Goal: Information Seeking & Learning: Learn about a topic

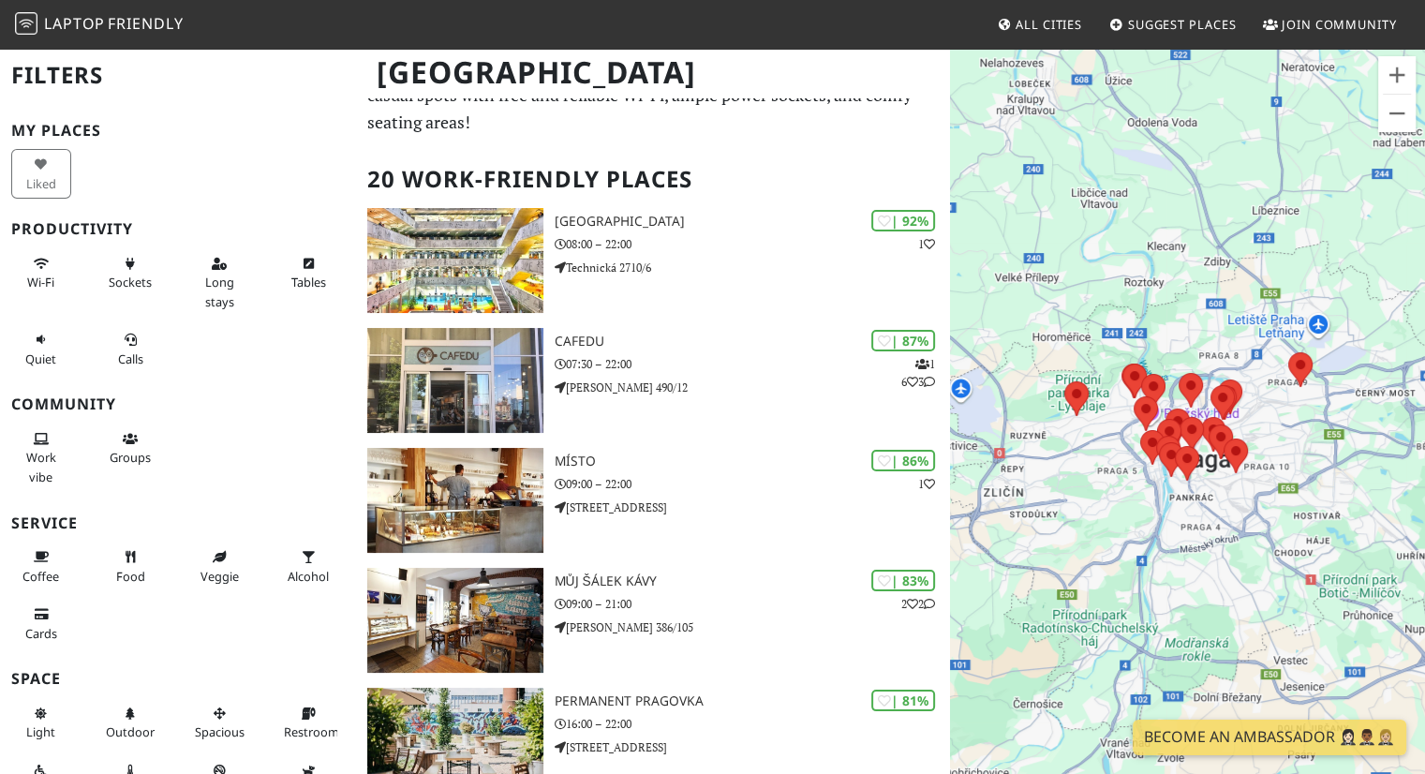
scroll to position [75, 0]
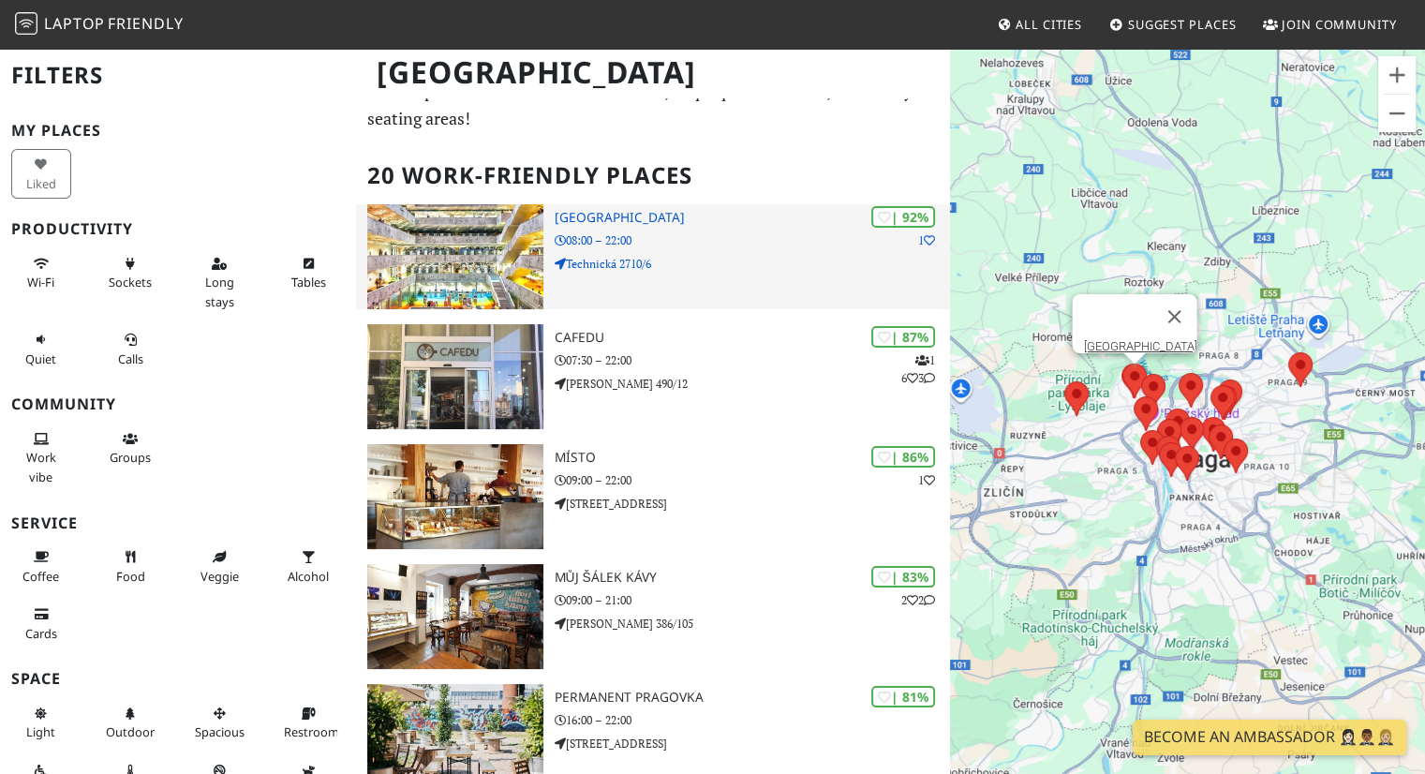
click at [685, 210] on h3 "National Library of Technology" at bounding box center [753, 218] width 396 height 16
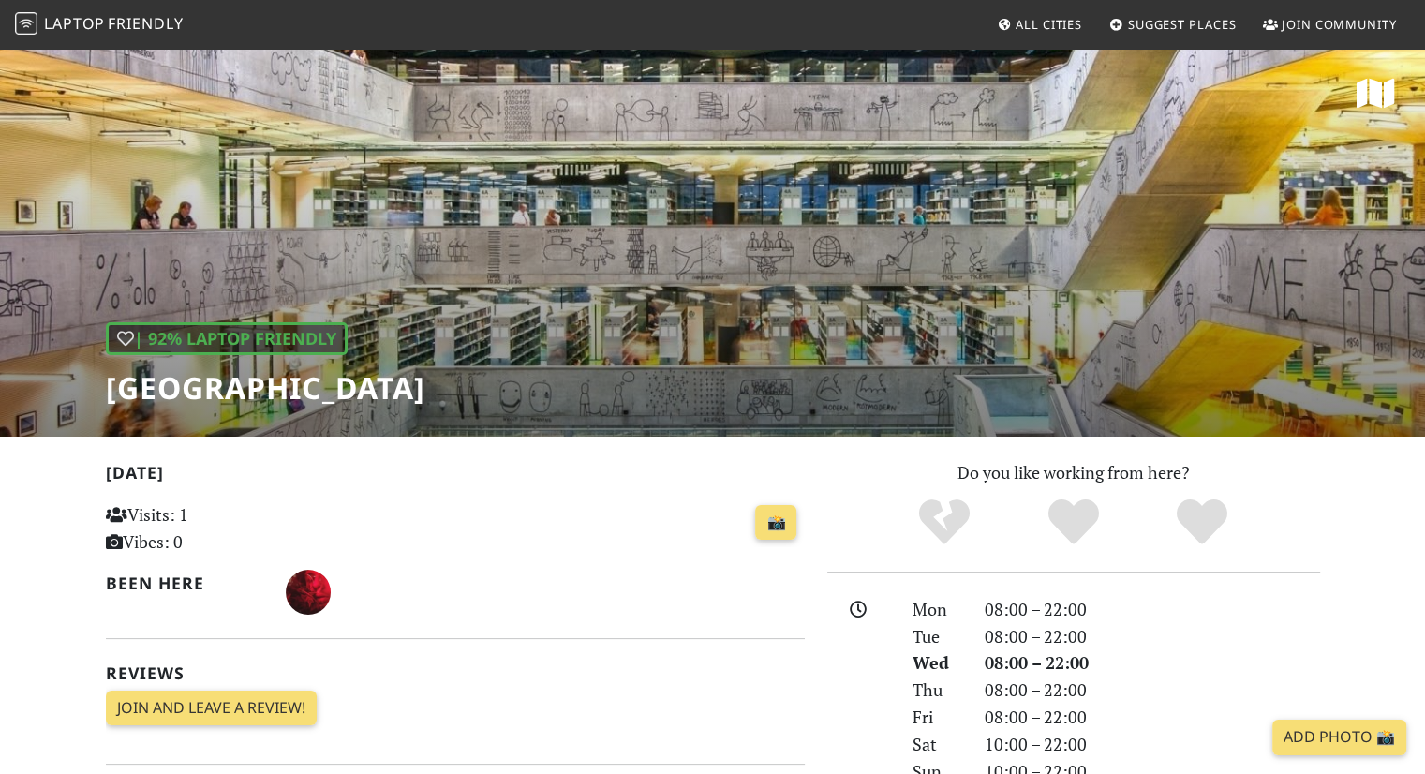
drag, startPoint x: 716, startPoint y: 387, endPoint x: 104, endPoint y: 368, distance: 612.2
click at [104, 368] on div "| 92% Laptop Friendly National Library of Technology" at bounding box center [712, 242] width 1425 height 390
copy h1 "[GEOGRAPHIC_DATA]"
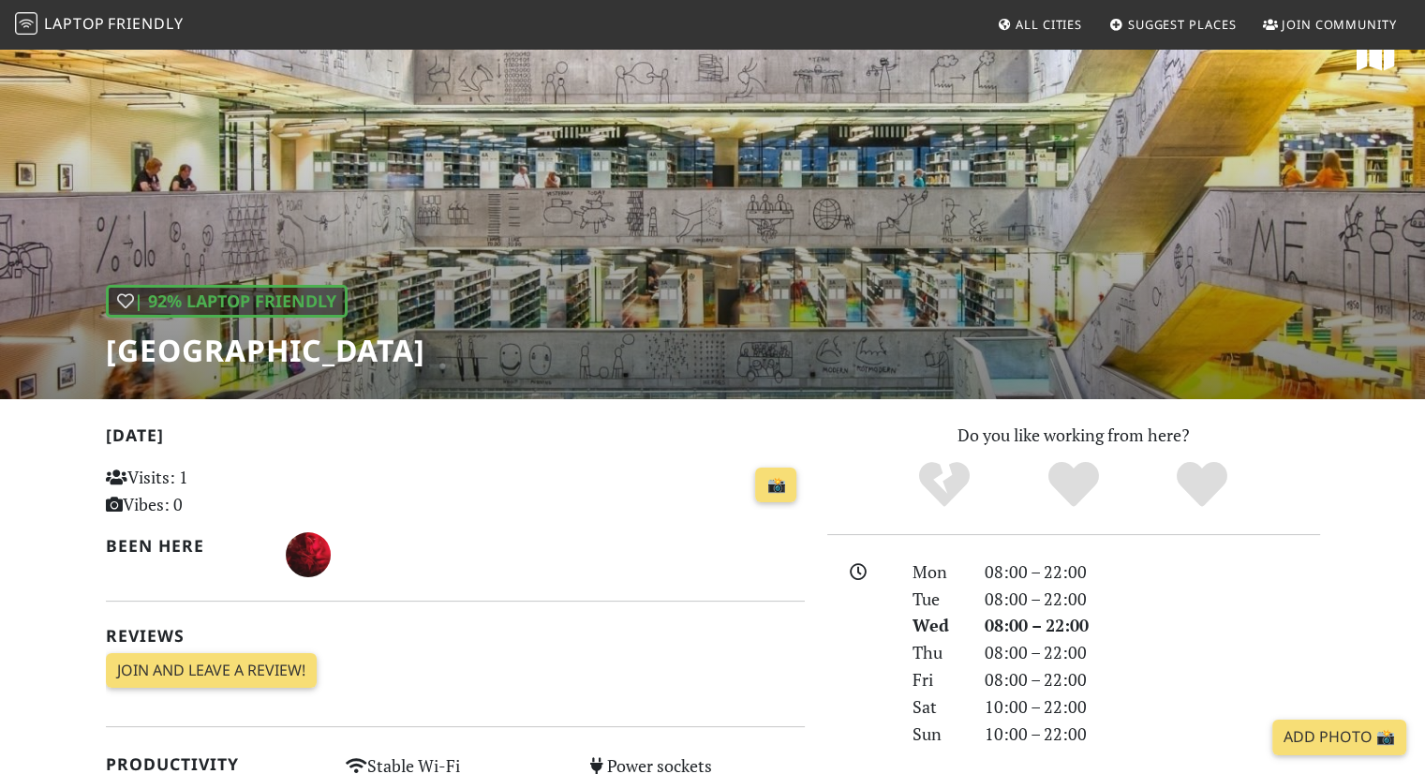
scroll to position [112, 0]
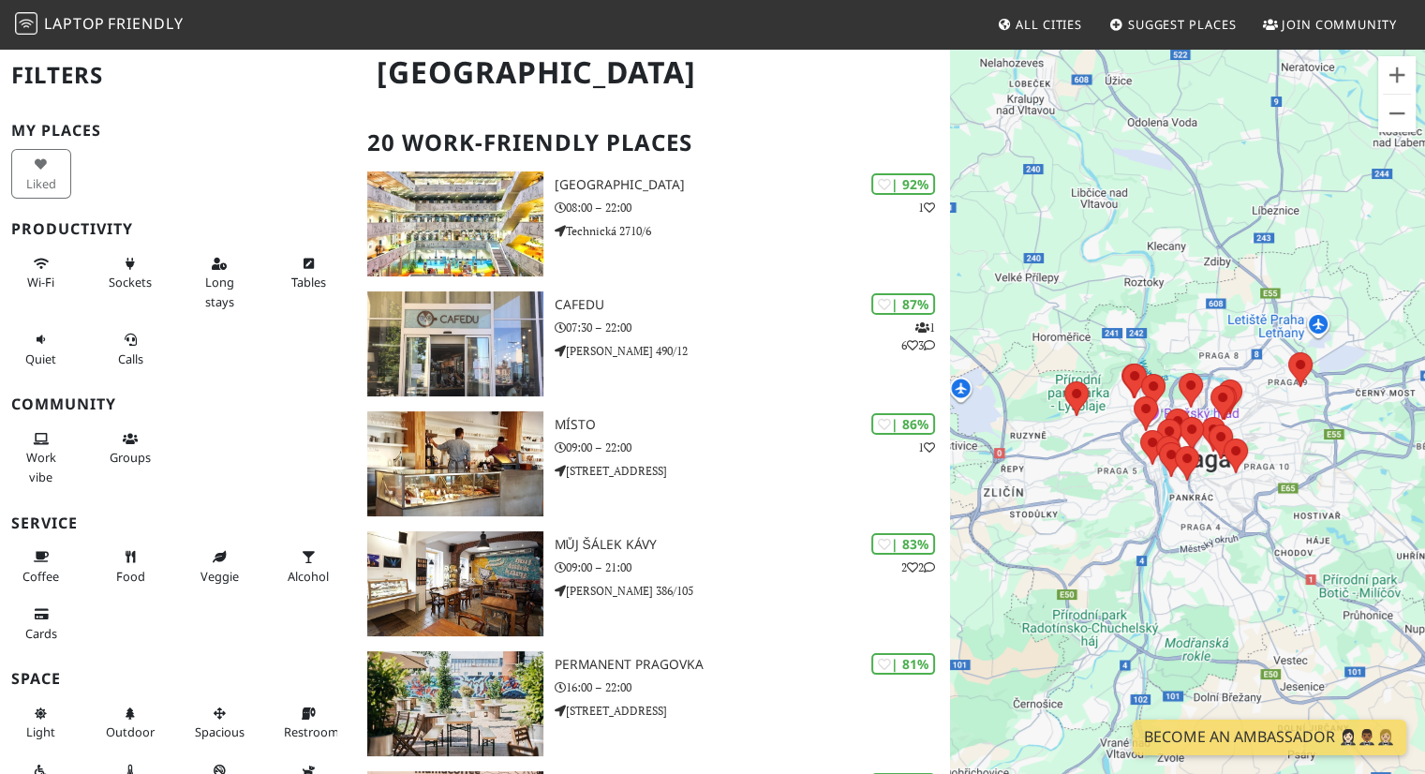
scroll to position [112, 0]
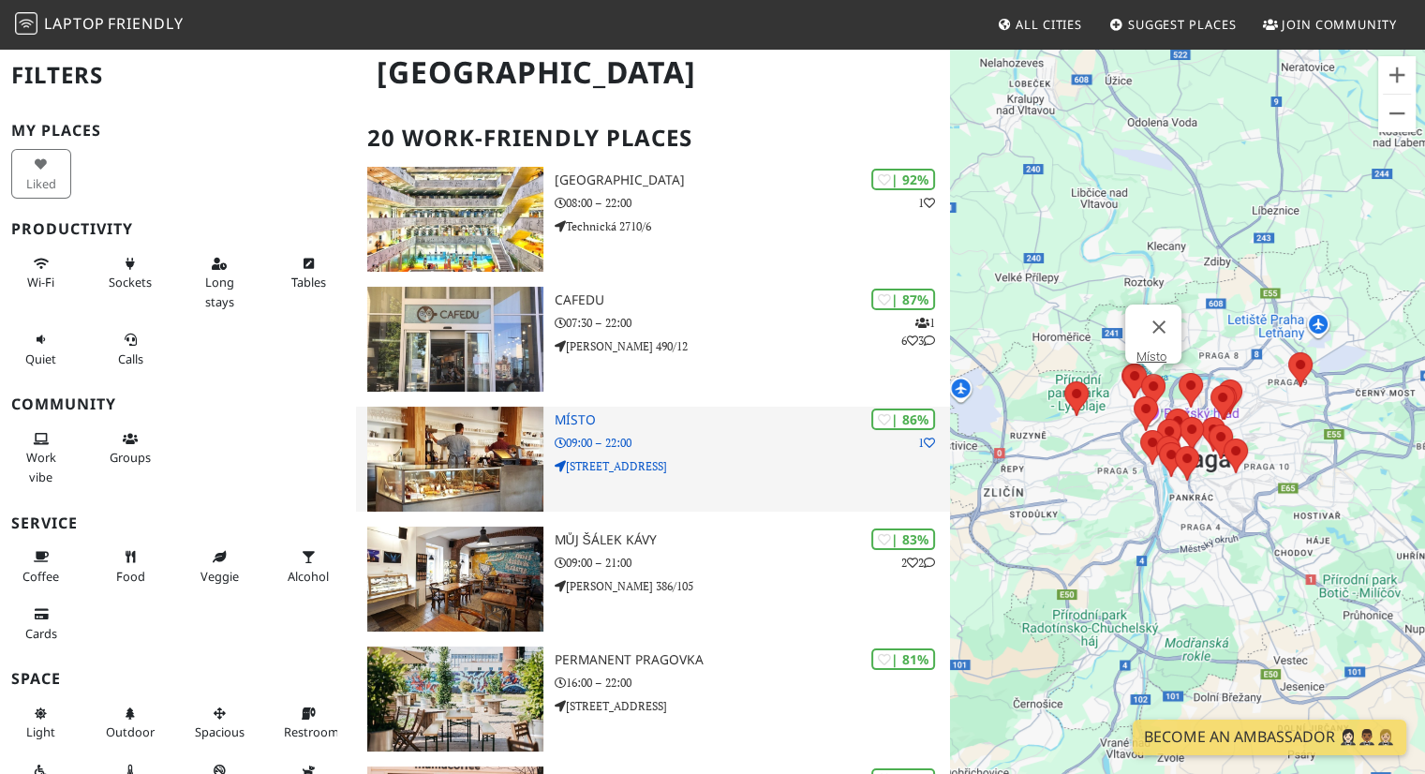
click at [581, 412] on h3 "Místo" at bounding box center [753, 420] width 396 height 16
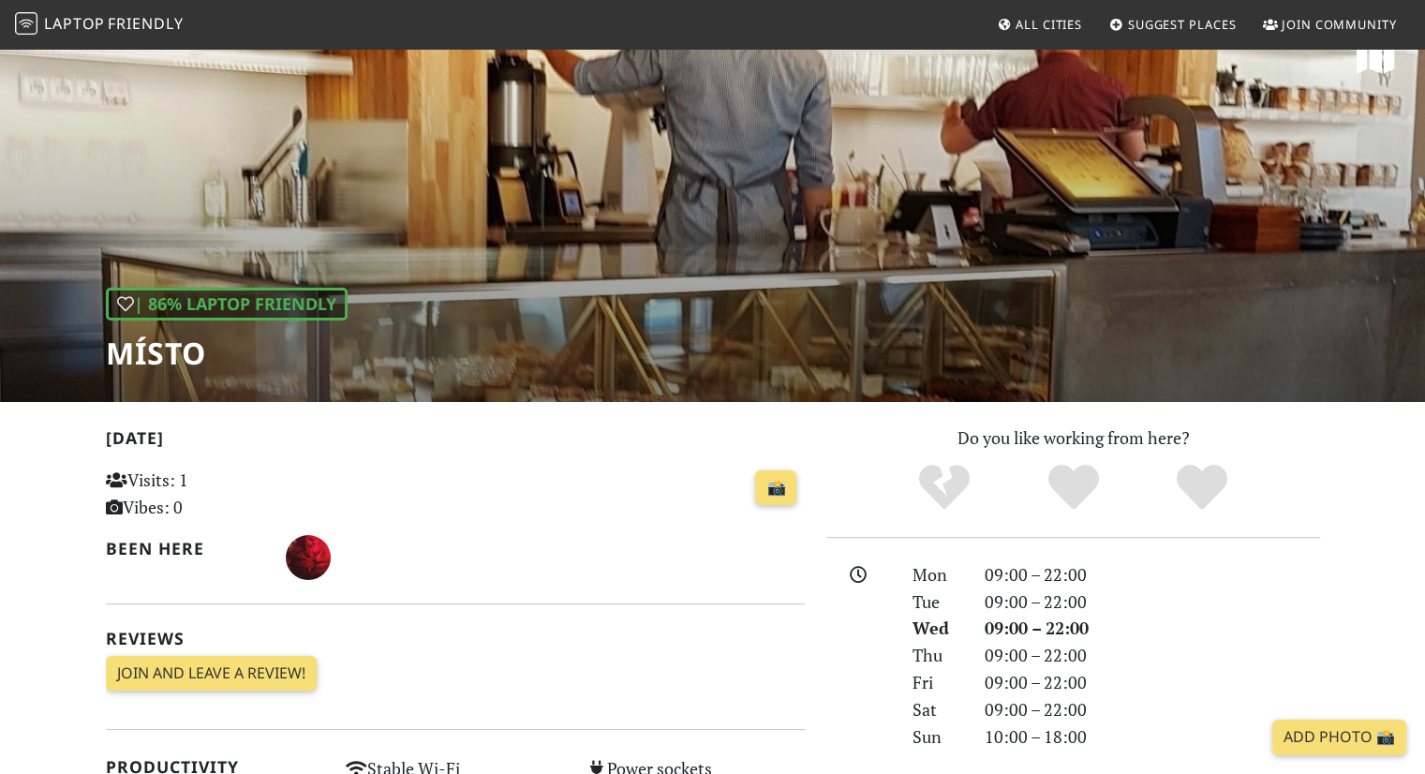
scroll to position [37, 0]
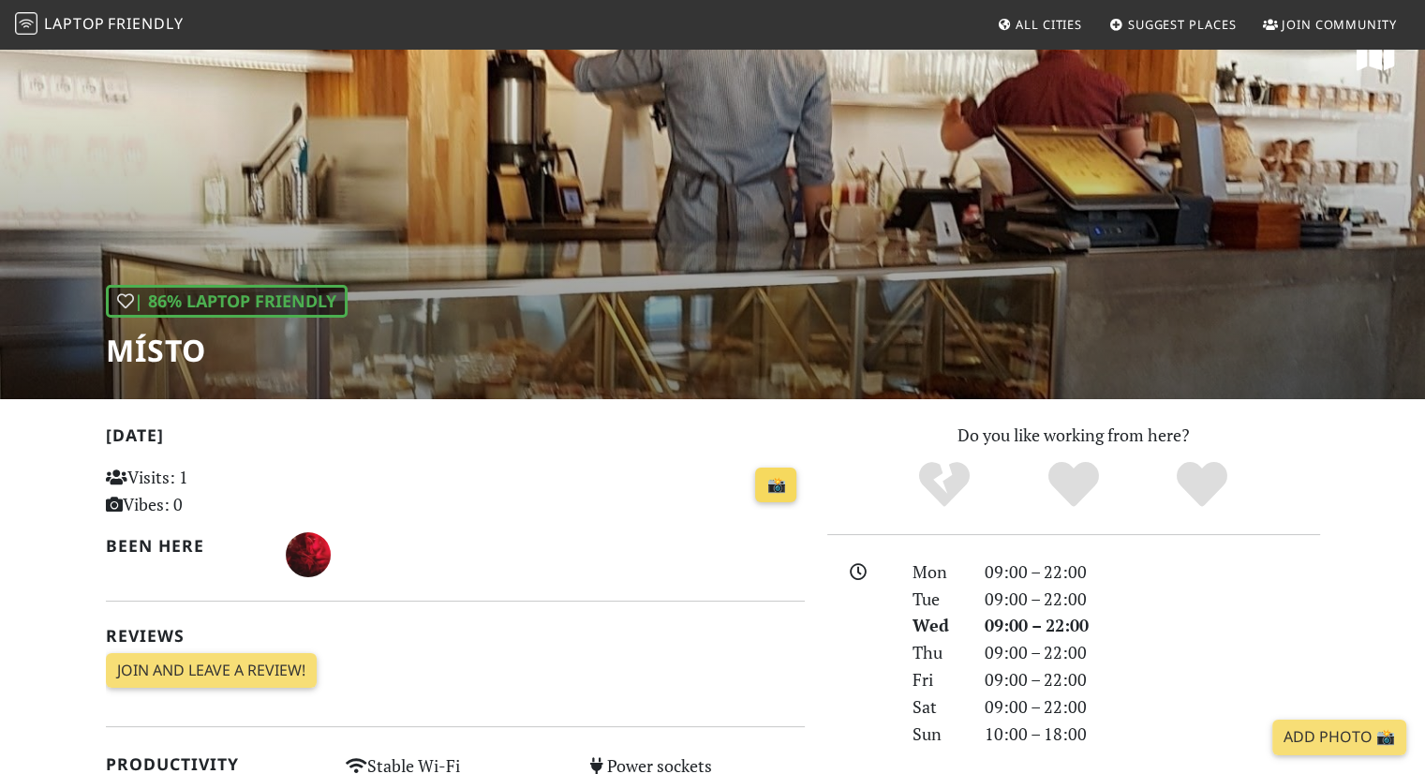
click at [770, 486] on link "📸" at bounding box center [775, 486] width 41 height 36
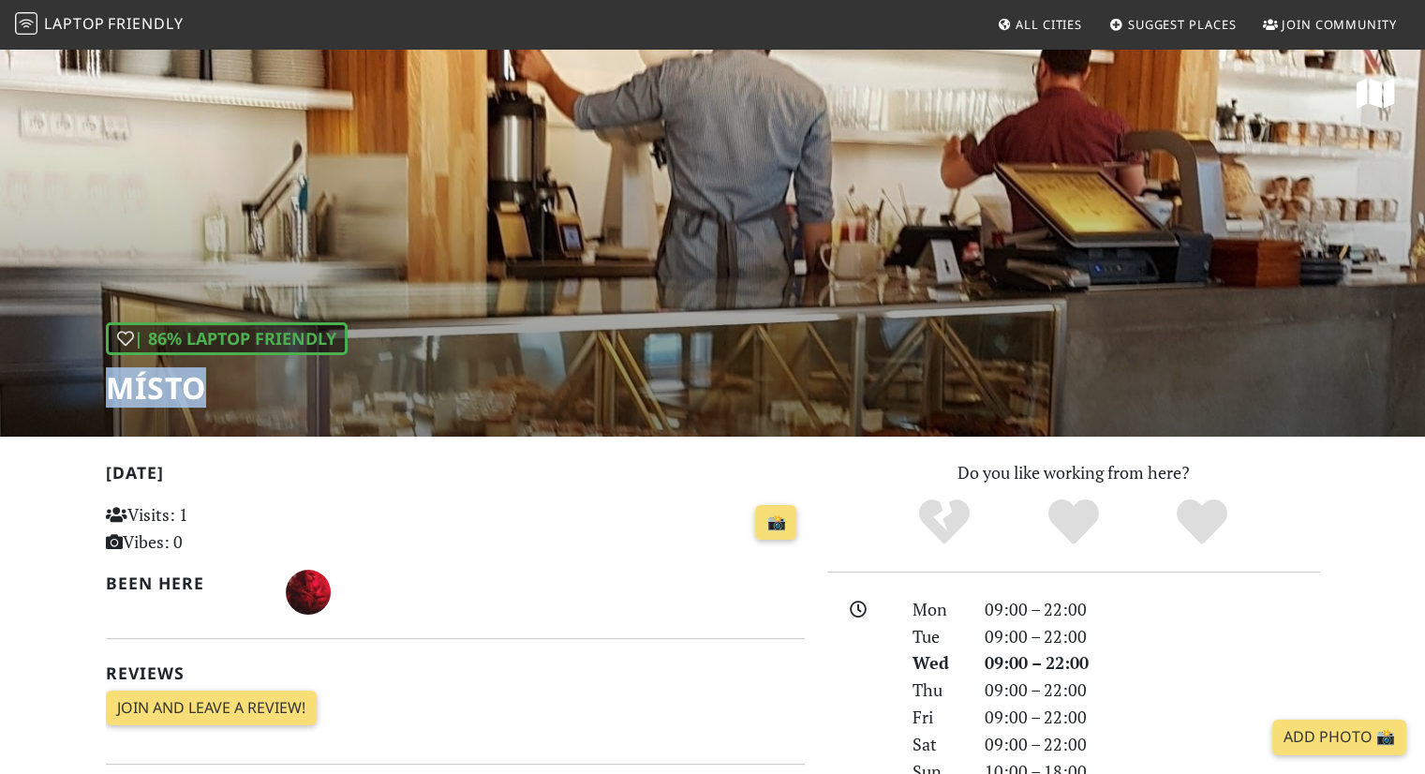
drag, startPoint x: 232, startPoint y: 388, endPoint x: 100, endPoint y: 400, distance: 132.7
click at [100, 400] on div "| 86% Laptop Friendly Místo" at bounding box center [712, 242] width 1425 height 390
copy h1 "Místo"
